Goal: Task Accomplishment & Management: Complete application form

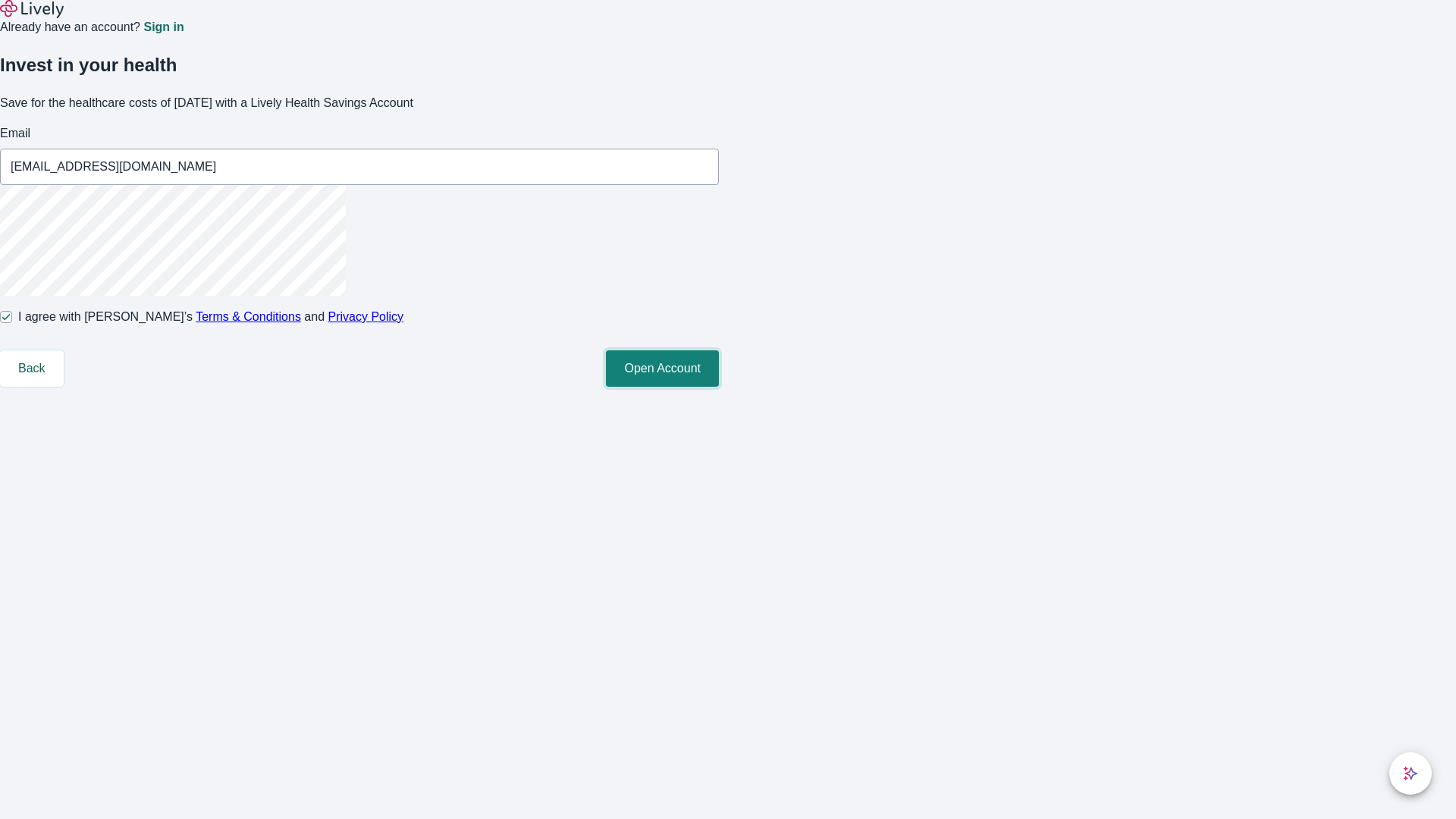
click at [719, 387] on button "Open Account" at bounding box center [661, 368] width 113 height 36
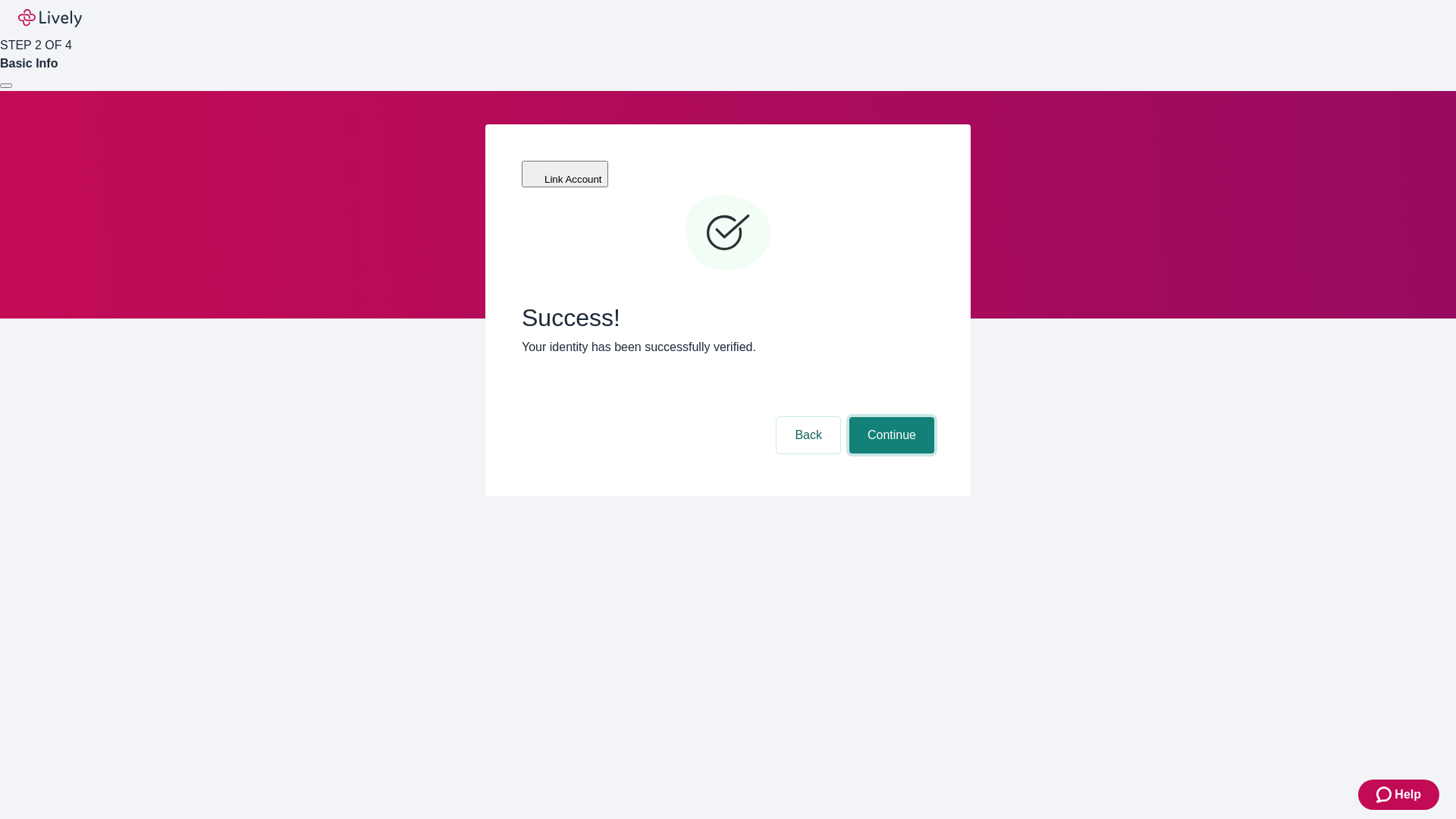
click at [889, 417] on button "Continue" at bounding box center [891, 435] width 85 height 36
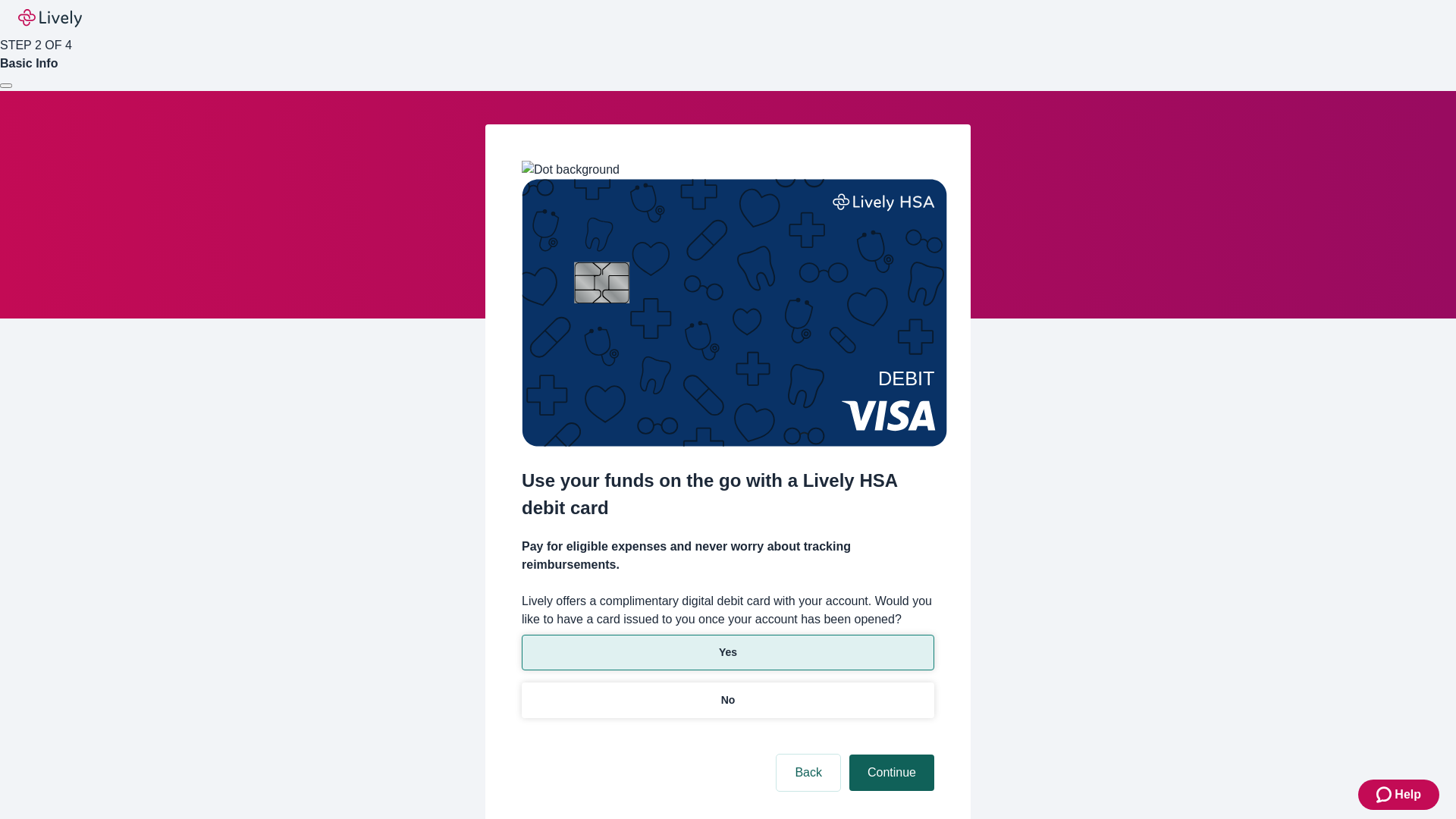
click at [727, 692] on p "No" at bounding box center [728, 700] width 14 height 16
click at [889, 755] on button "Continue" at bounding box center [891, 772] width 85 height 36
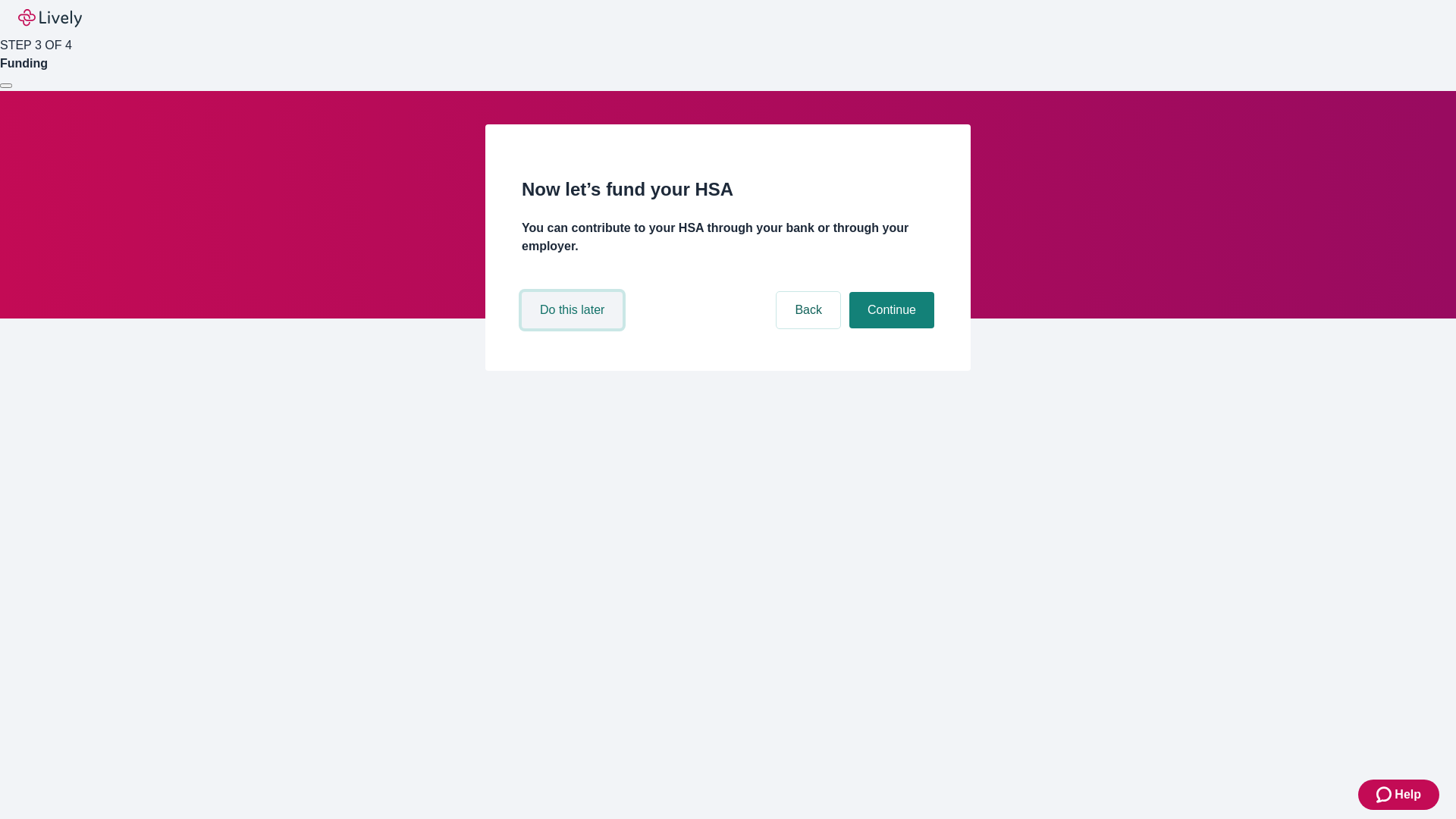
click at [574, 328] on button "Do this later" at bounding box center [572, 310] width 101 height 36
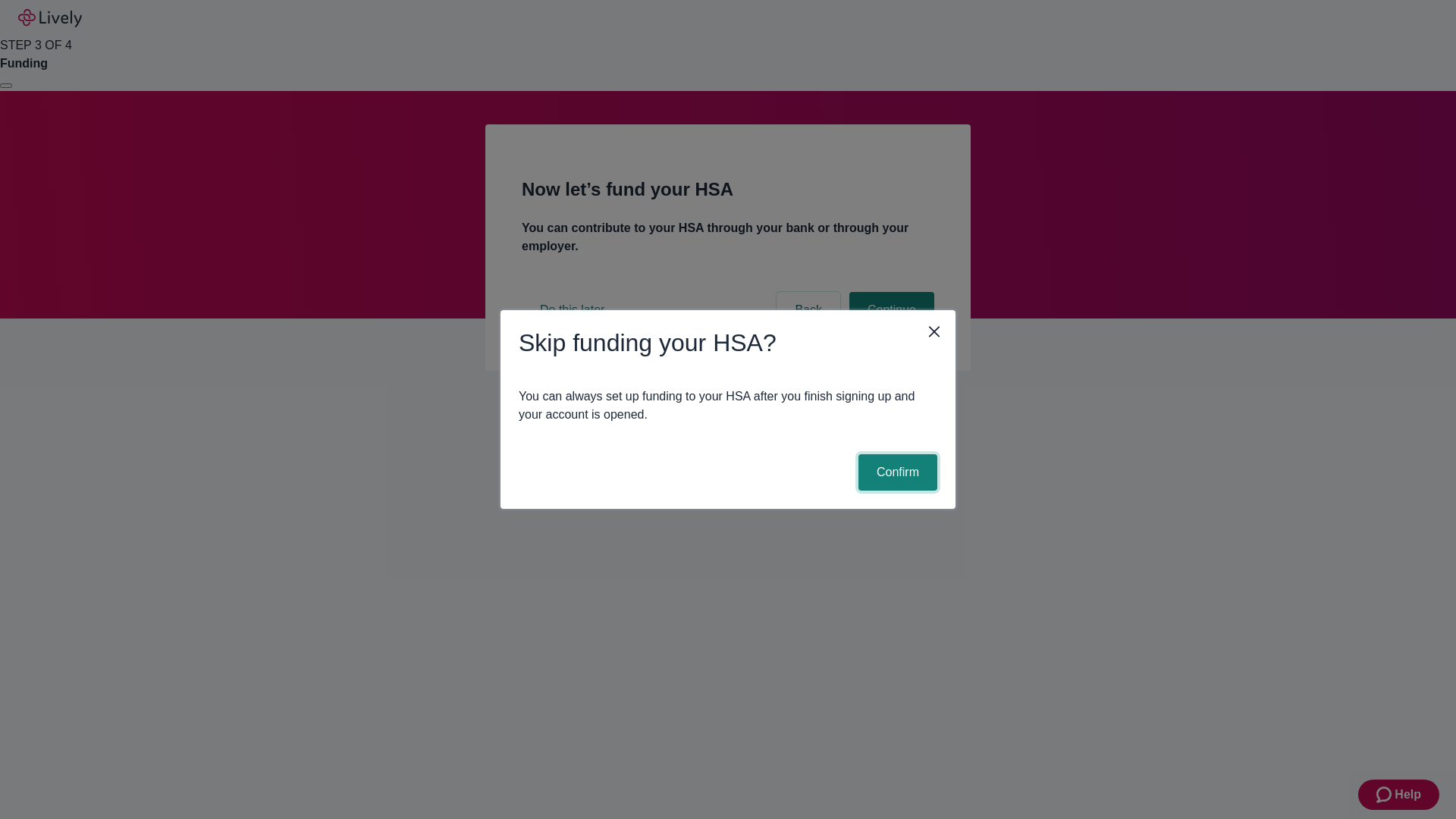
click at [895, 472] on button "Confirm" at bounding box center [897, 472] width 79 height 36
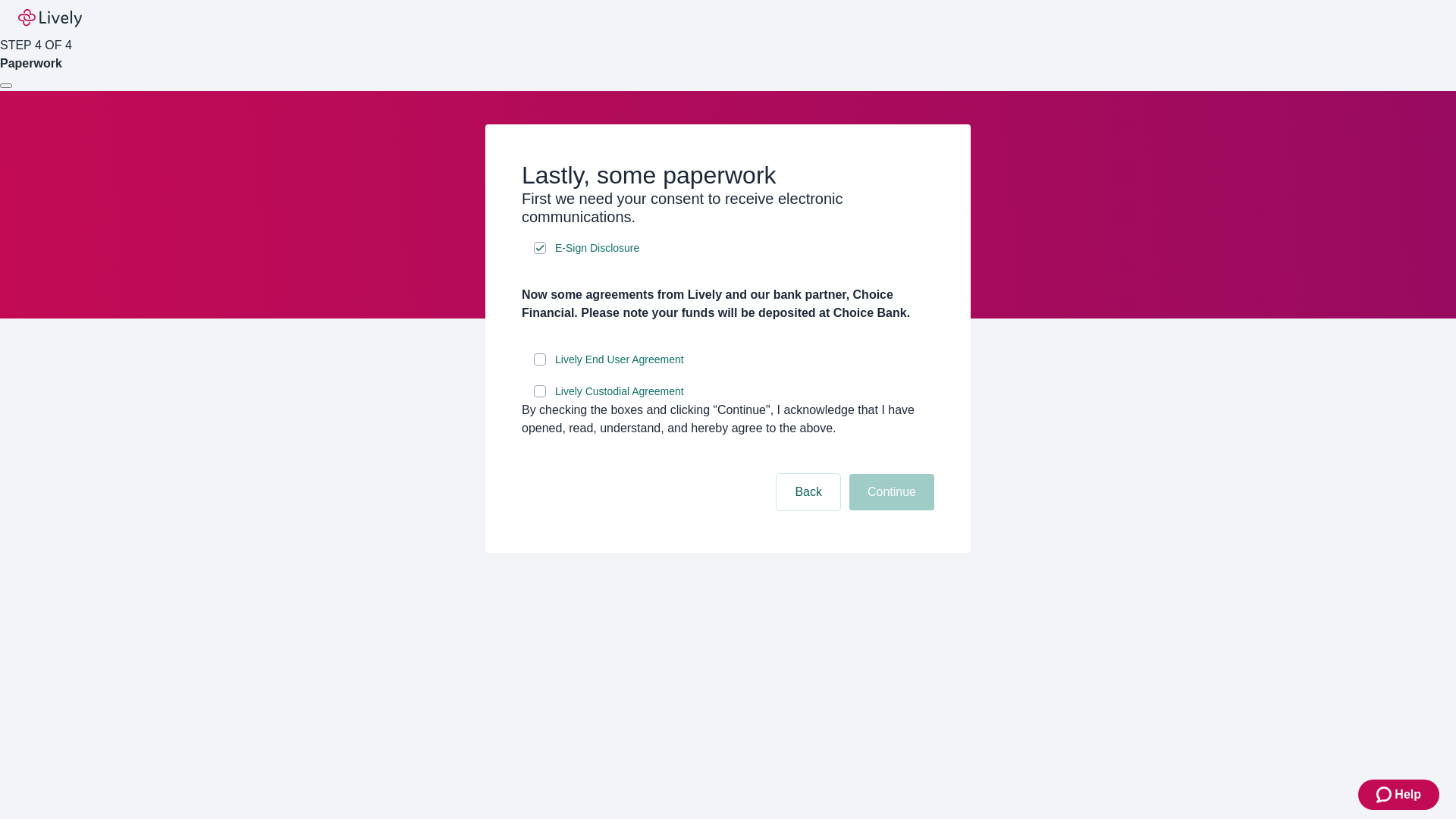
click at [540, 366] on input "Lively End User Agreement" at bounding box center [539, 359] width 12 height 12
checkbox input "true"
click at [540, 397] on input "Lively Custodial Agreement" at bounding box center [539, 391] width 12 height 12
checkbox input "true"
click at [889, 510] on button "Continue" at bounding box center [891, 492] width 85 height 36
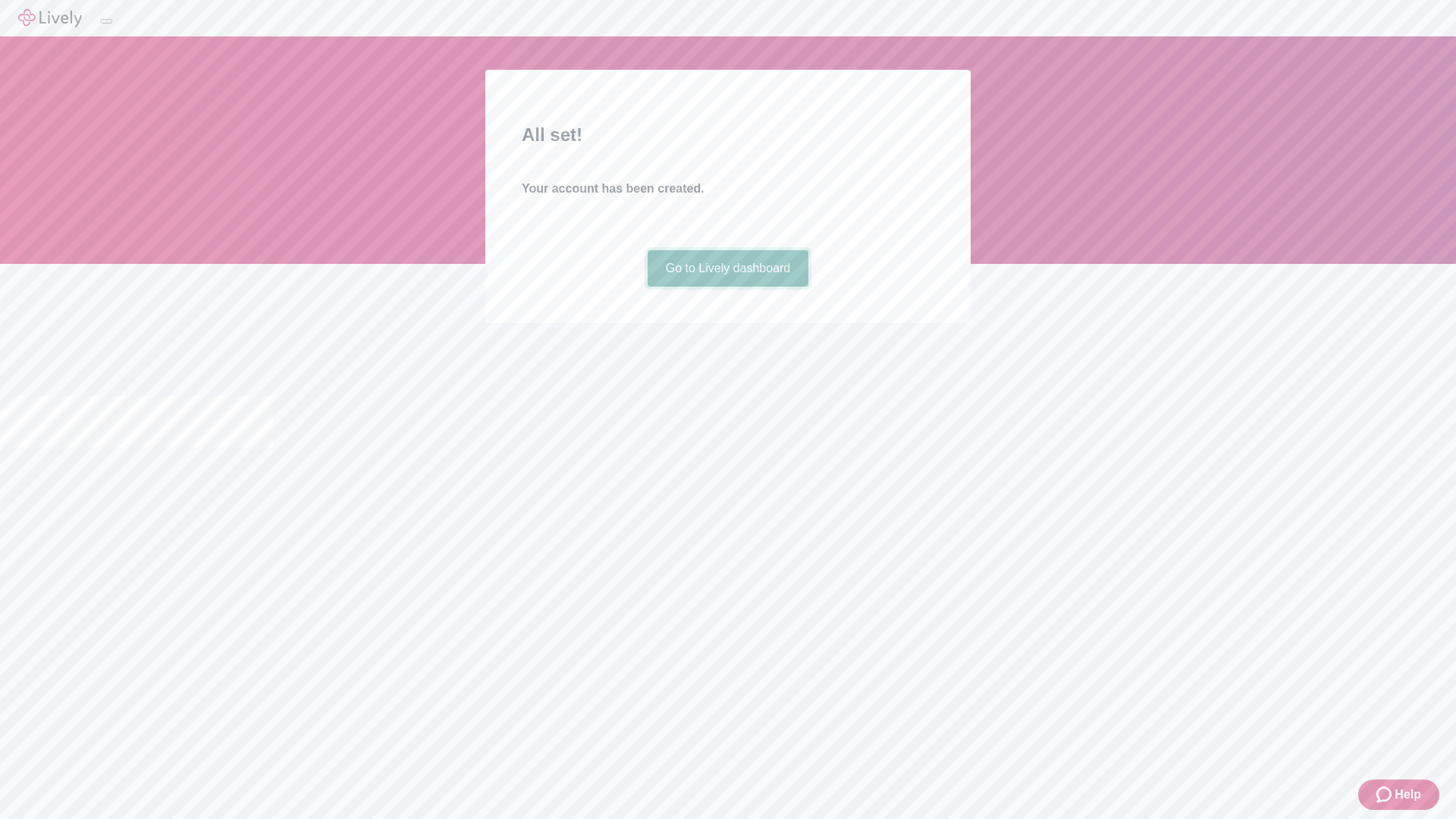
click at [727, 286] on link "Go to Lively dashboard" at bounding box center [728, 268] width 161 height 36
